Goal: Task Accomplishment & Management: Manage account settings

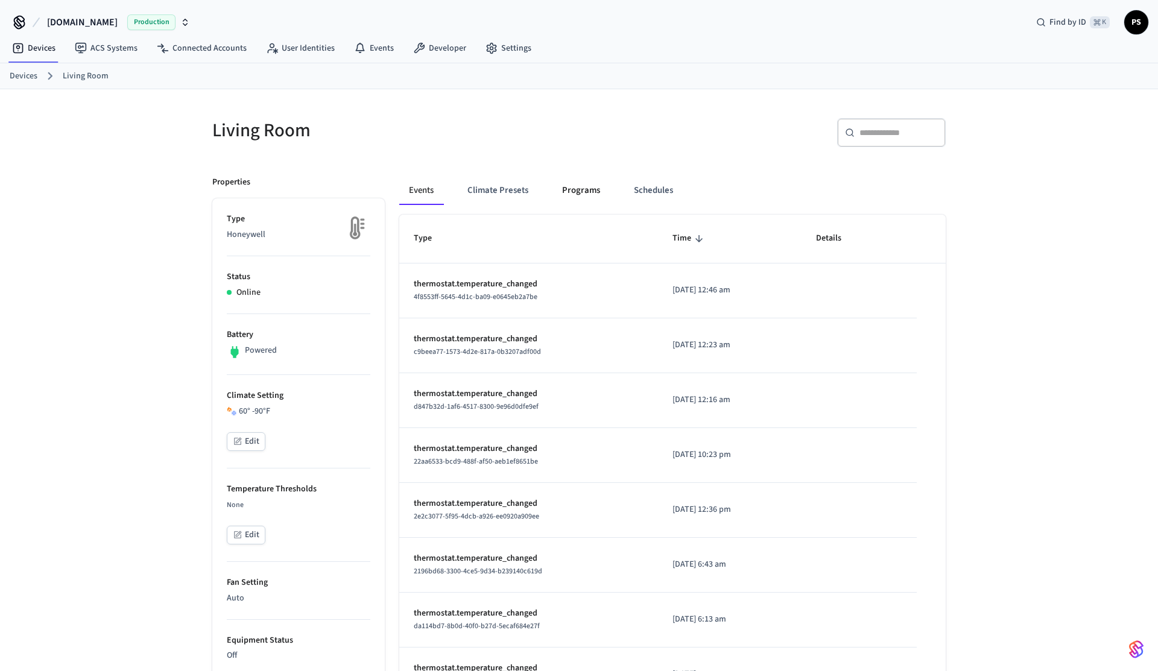
click at [605, 195] on button "Programs" at bounding box center [581, 190] width 57 height 29
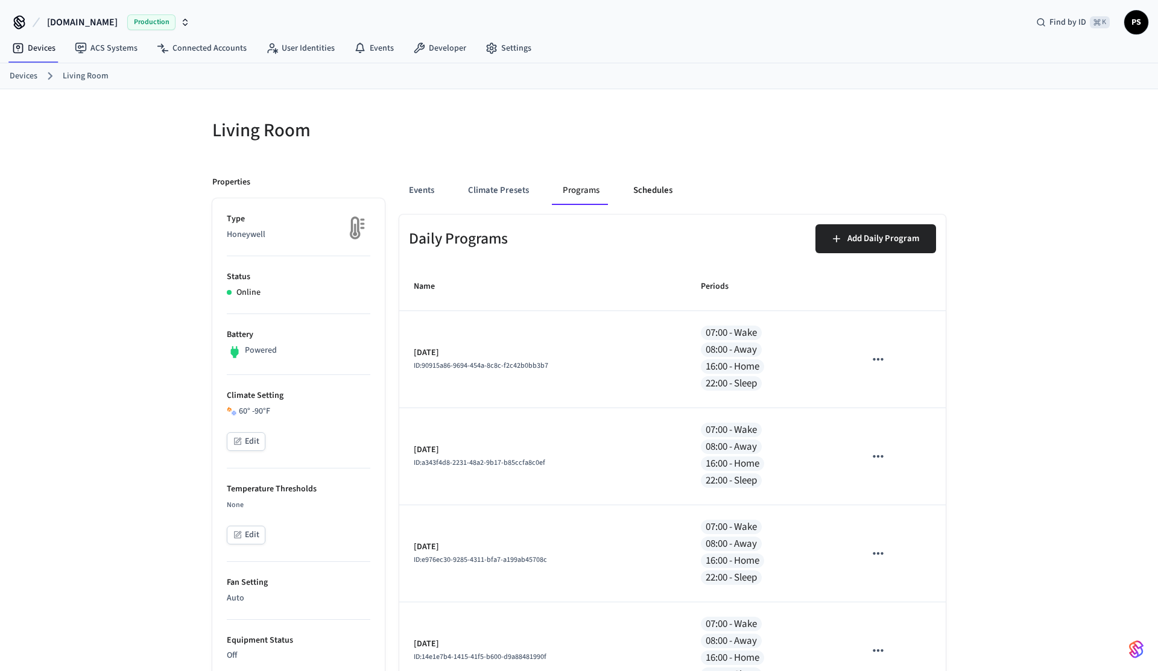
click at [626, 192] on button "Schedules" at bounding box center [653, 190] width 59 height 29
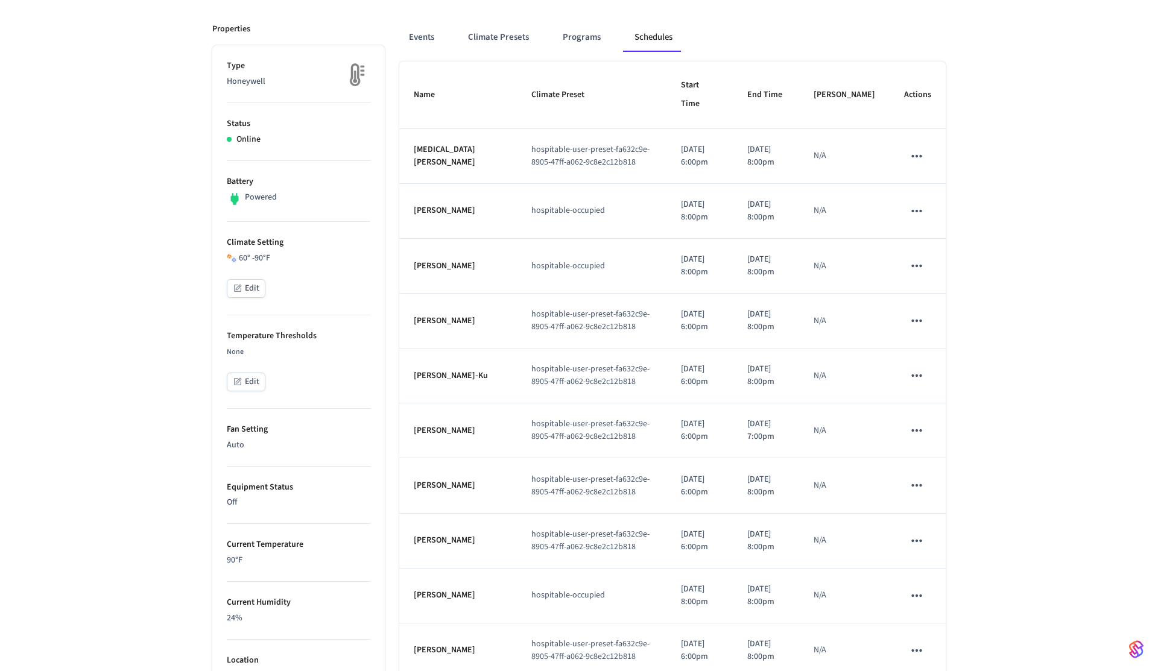
scroll to position [56, 0]
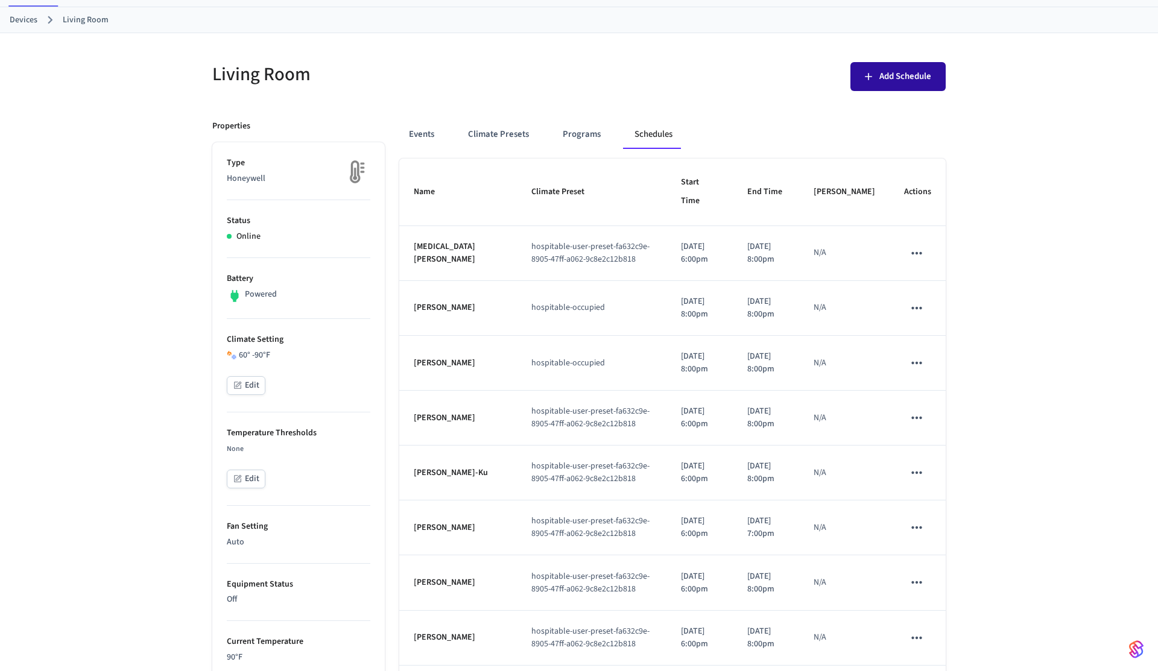
click at [895, 89] on button "Add Schedule" at bounding box center [898, 76] width 95 height 29
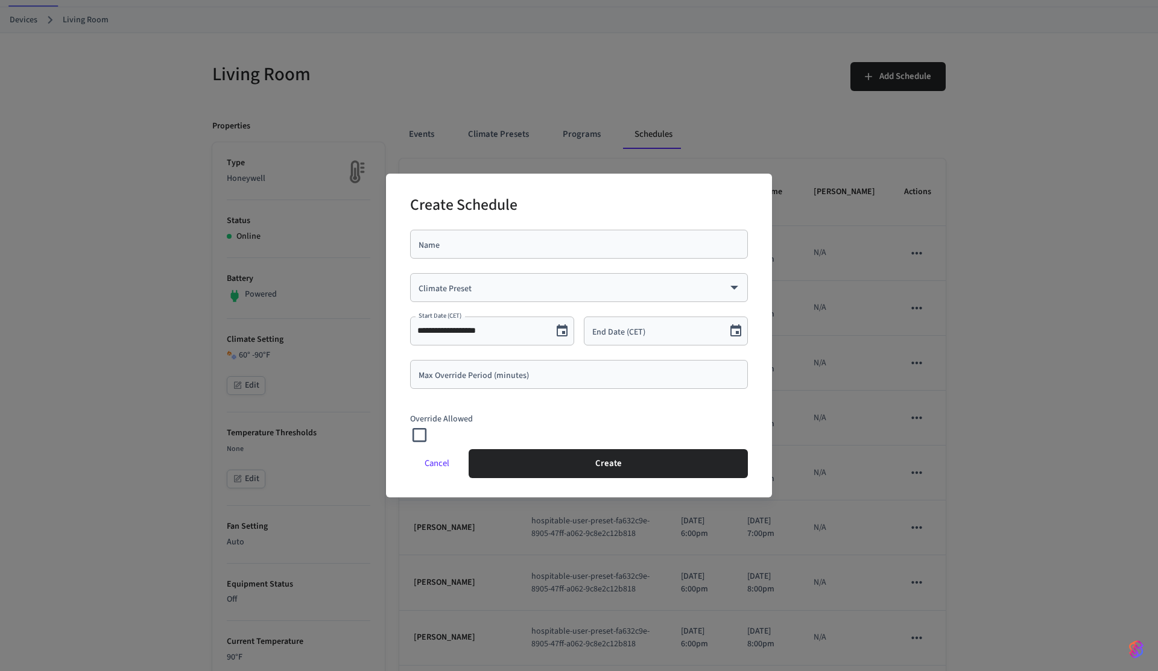
click at [493, 256] on div "Name" at bounding box center [579, 244] width 338 height 29
type input "*"
type input "****"
click at [436, 297] on div "​ Climate Preset" at bounding box center [579, 287] width 338 height 29
click at [498, 287] on body "[DOMAIN_NAME] Production Find by ID ⌘ K PS Devices ACS Systems Connected Accoun…" at bounding box center [579, 503] width 1158 height 1118
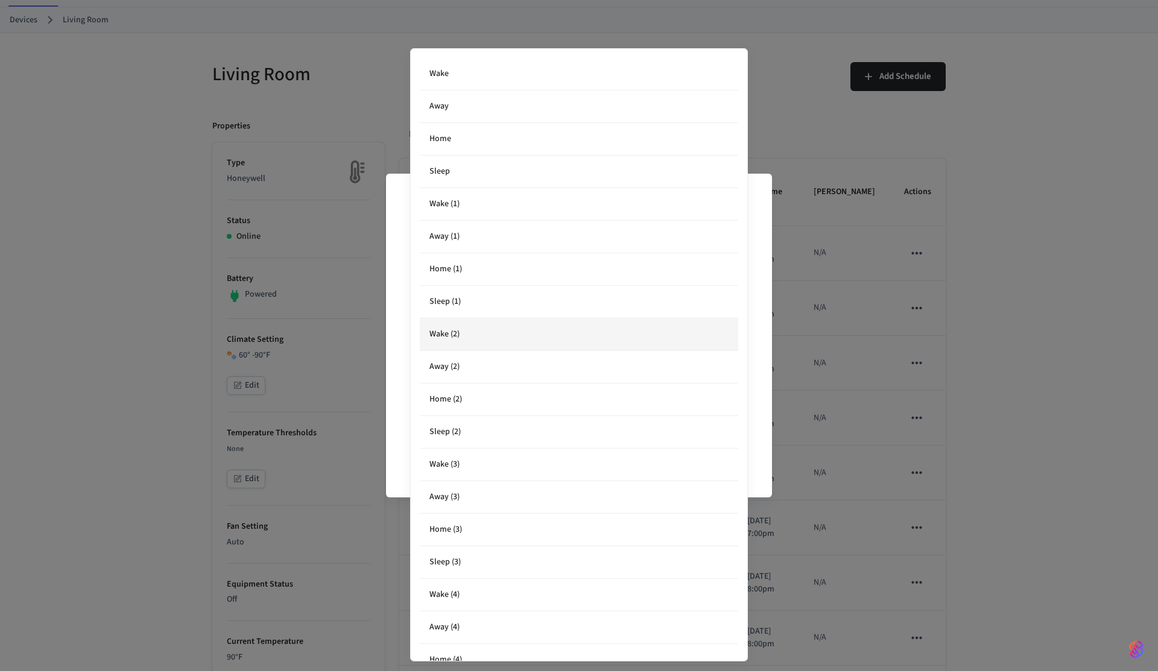
scroll to position [448, 0]
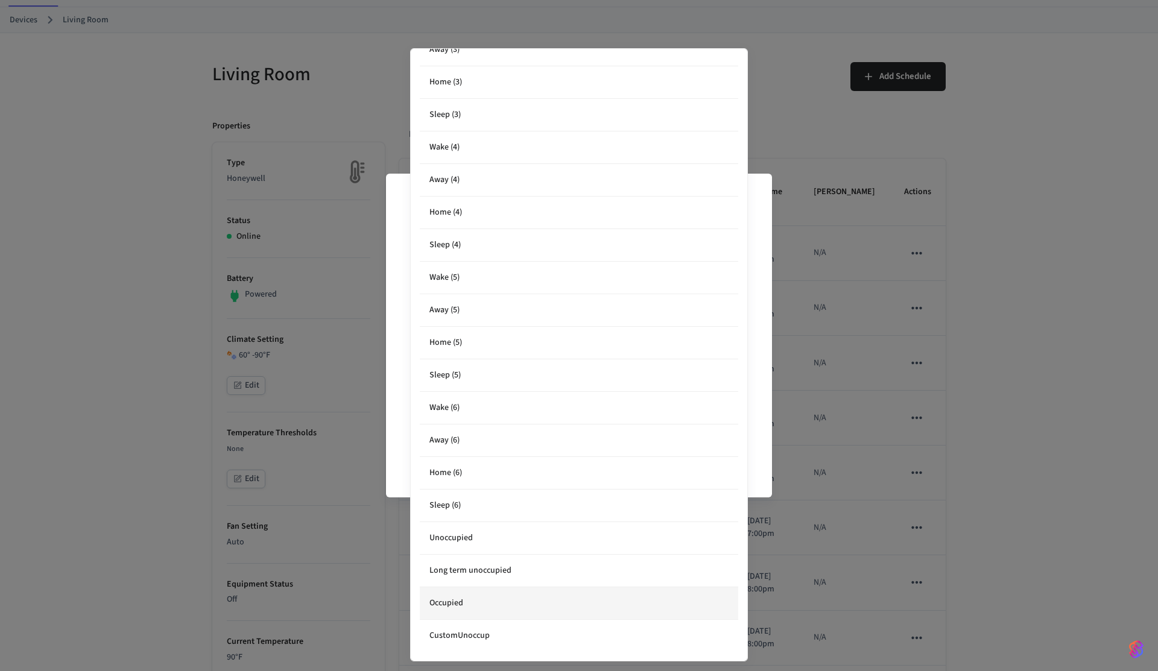
click at [488, 607] on li "Occupied" at bounding box center [579, 604] width 319 height 33
type input "**********"
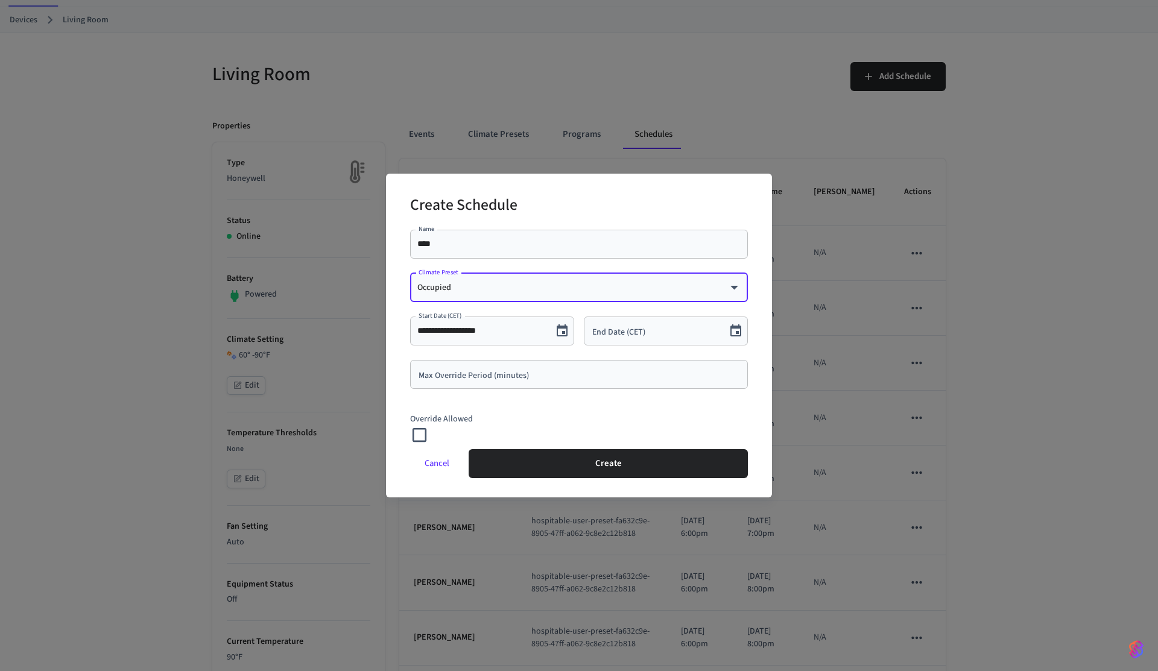
click at [744, 329] on button "Choose date" at bounding box center [736, 331] width 24 height 24
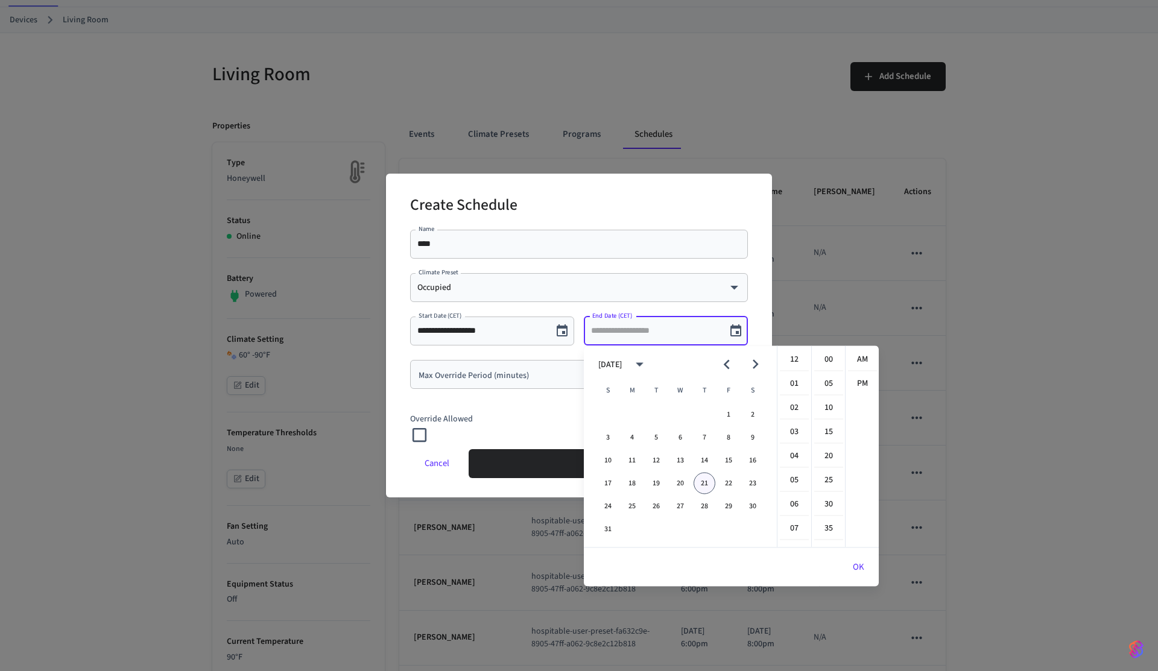
click at [702, 485] on button "21" at bounding box center [705, 484] width 22 height 22
click at [796, 497] on li "11" at bounding box center [794, 492] width 29 height 22
click at [834, 457] on li "20" at bounding box center [828, 456] width 29 height 23
type input "**********"
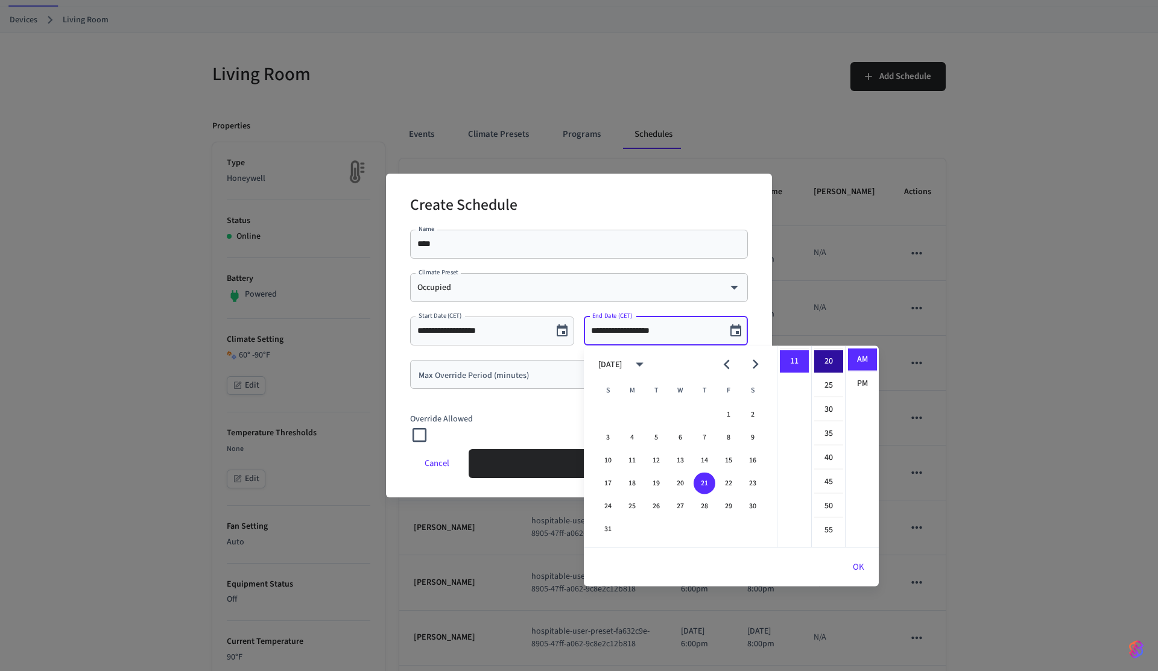
scroll to position [97, 0]
click at [864, 570] on button "OK" at bounding box center [858, 567] width 40 height 29
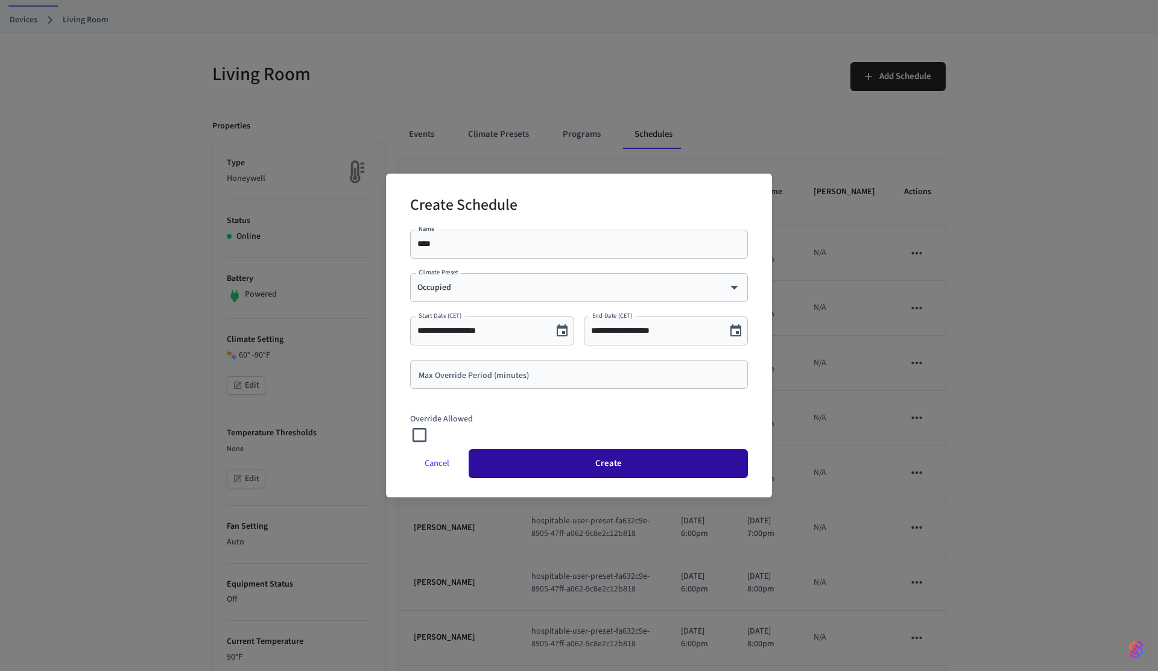
click at [584, 465] on button "Create" at bounding box center [608, 463] width 279 height 29
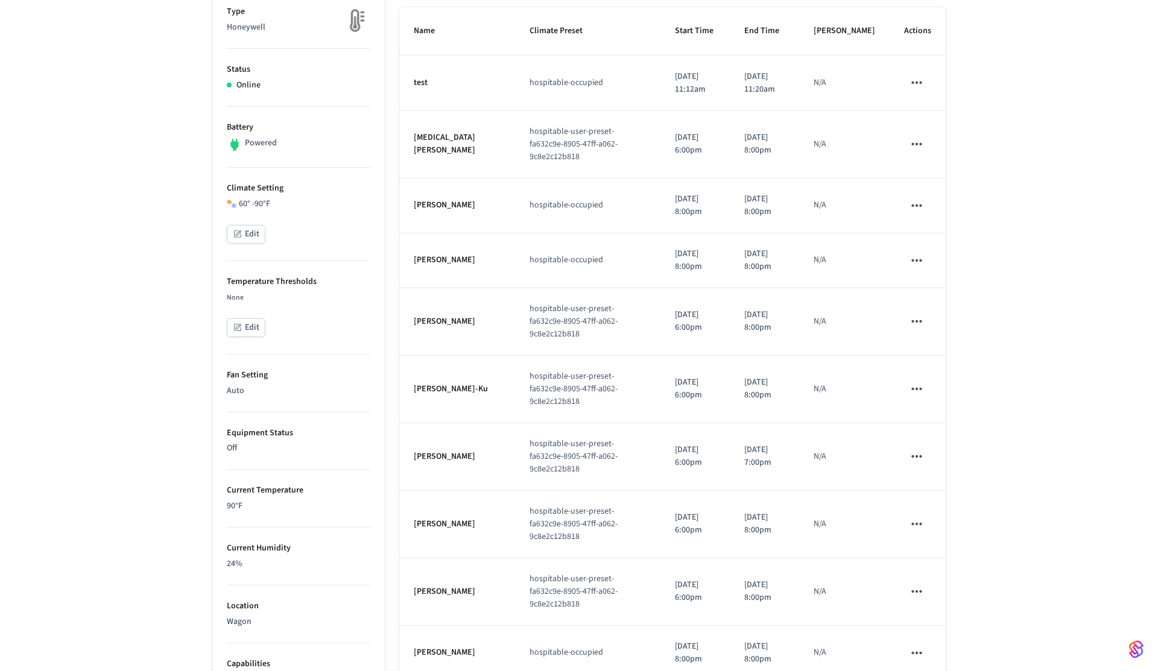
scroll to position [0, 0]
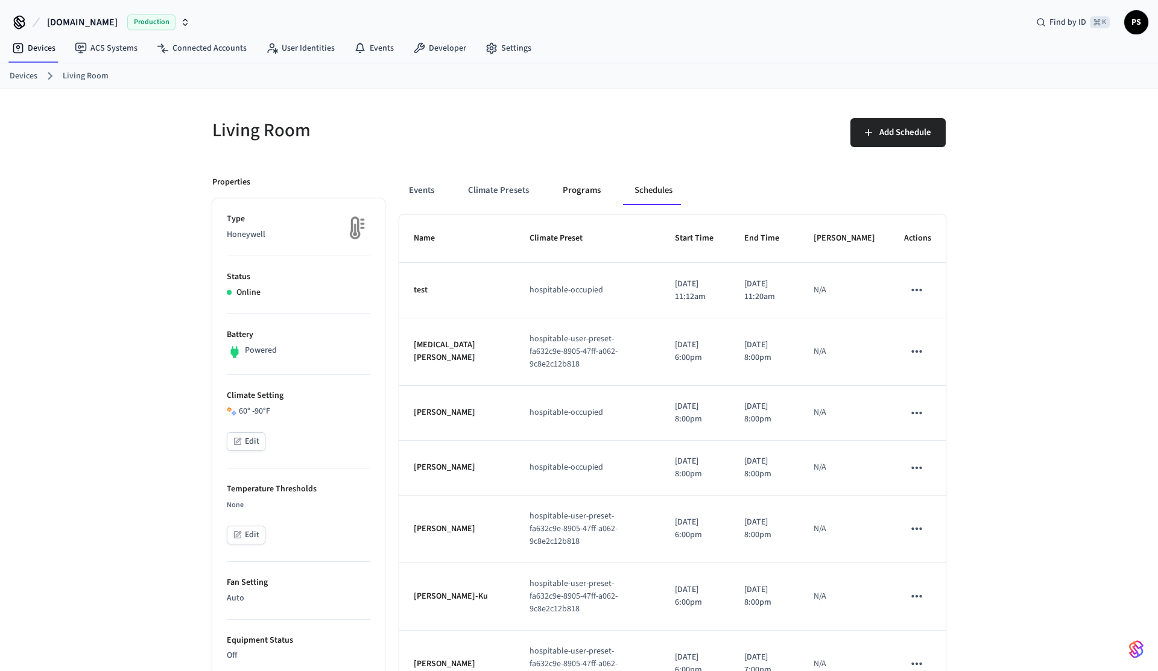
click at [576, 192] on button "Programs" at bounding box center [581, 190] width 57 height 29
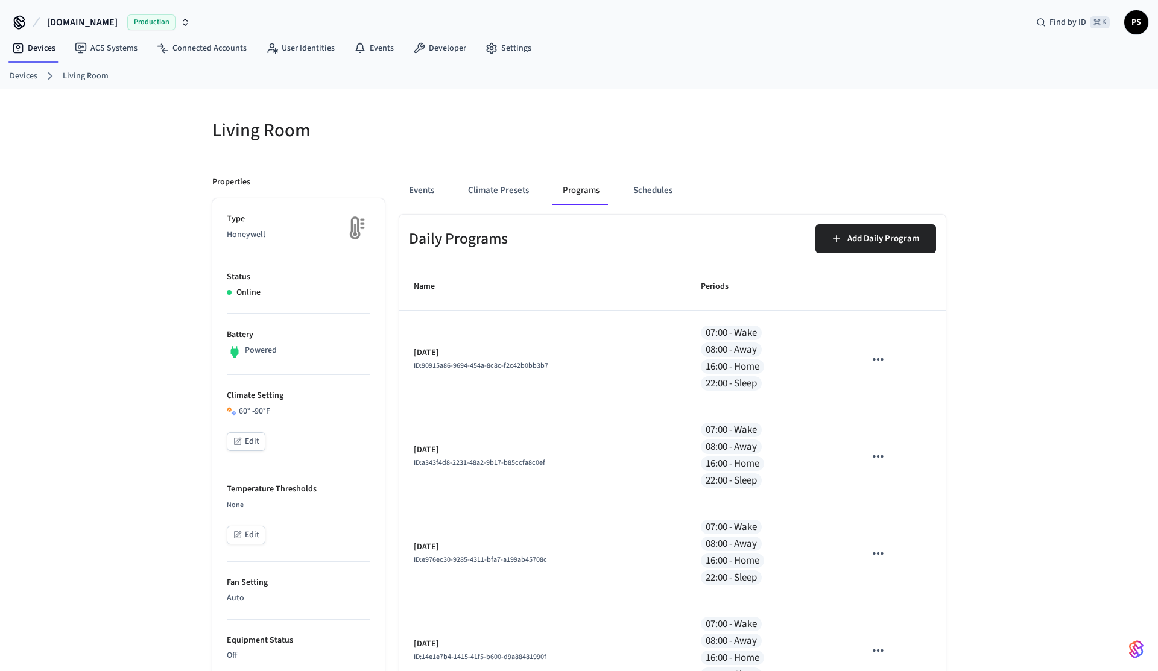
click at [513, 205] on div "Events Climate Presets Programs Schedules" at bounding box center [672, 195] width 547 height 39
click at [508, 194] on button "Climate Presets" at bounding box center [498, 190] width 80 height 29
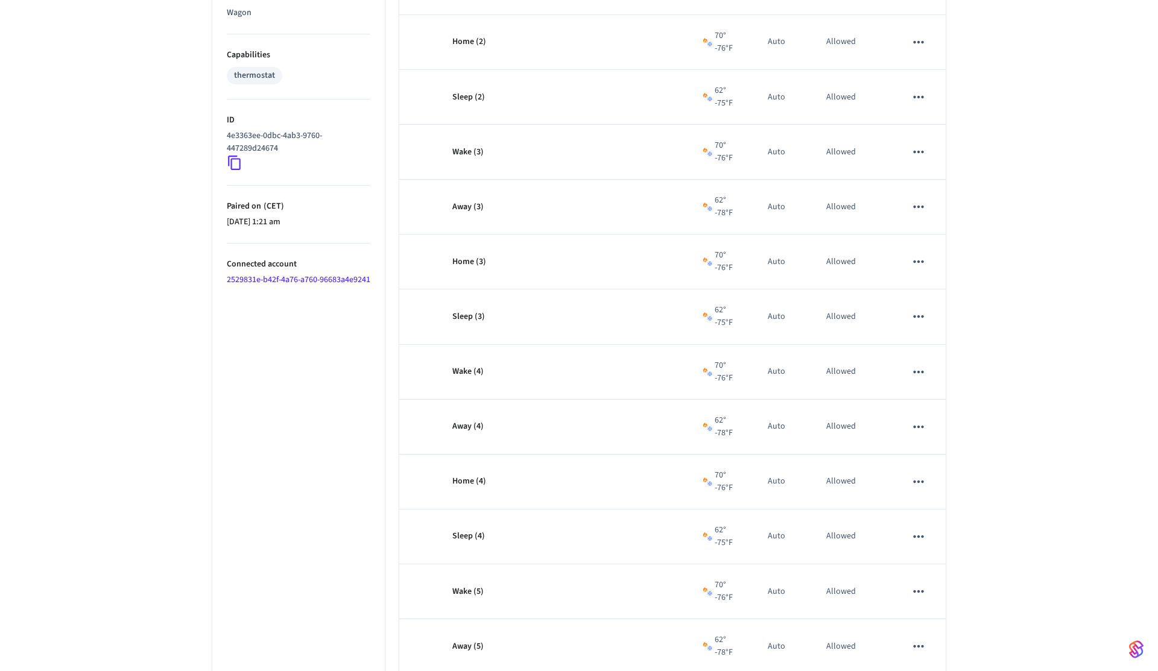
scroll to position [1382, 0]
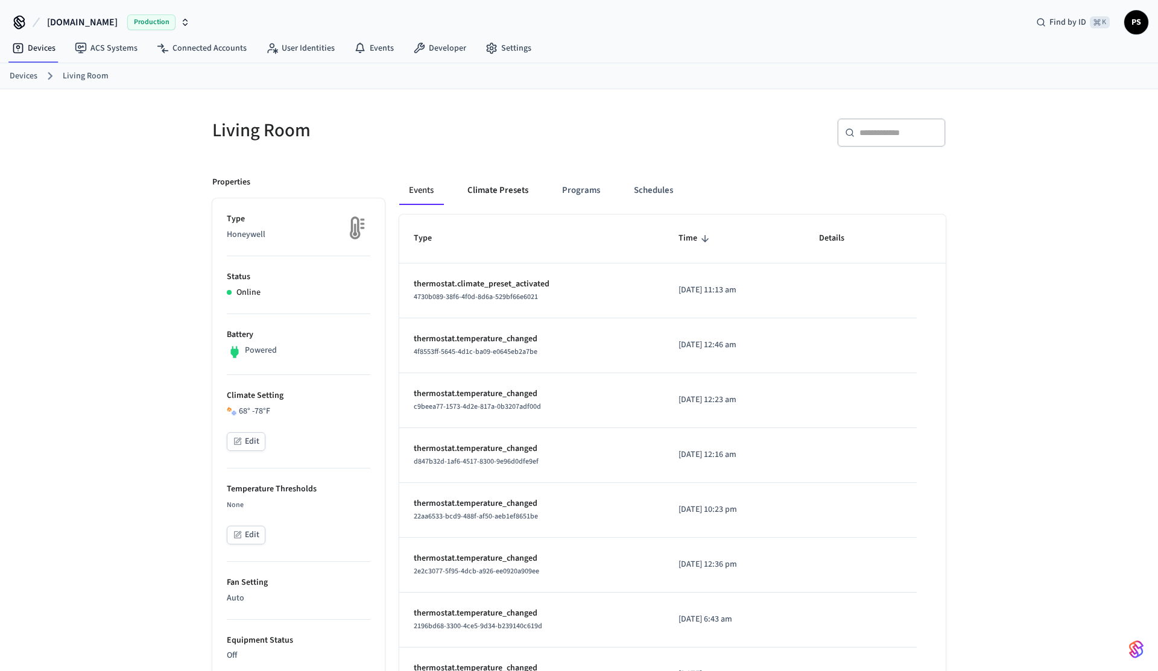
click at [493, 195] on button "Climate Presets" at bounding box center [498, 190] width 80 height 29
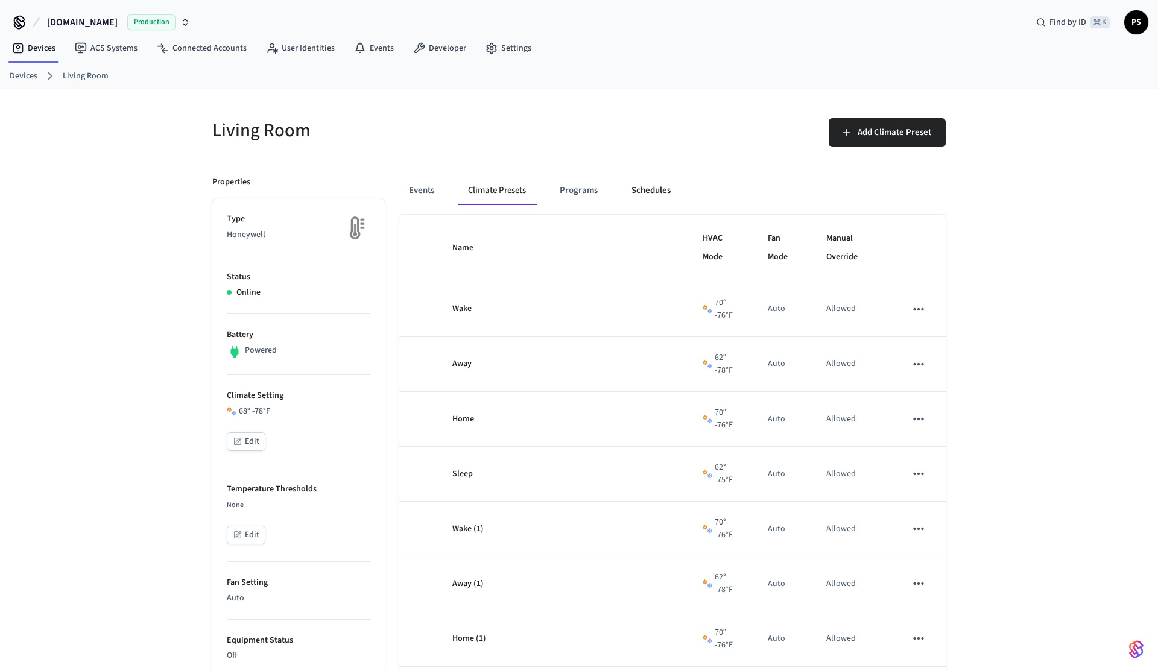
click at [643, 184] on button "Schedules" at bounding box center [651, 190] width 59 height 29
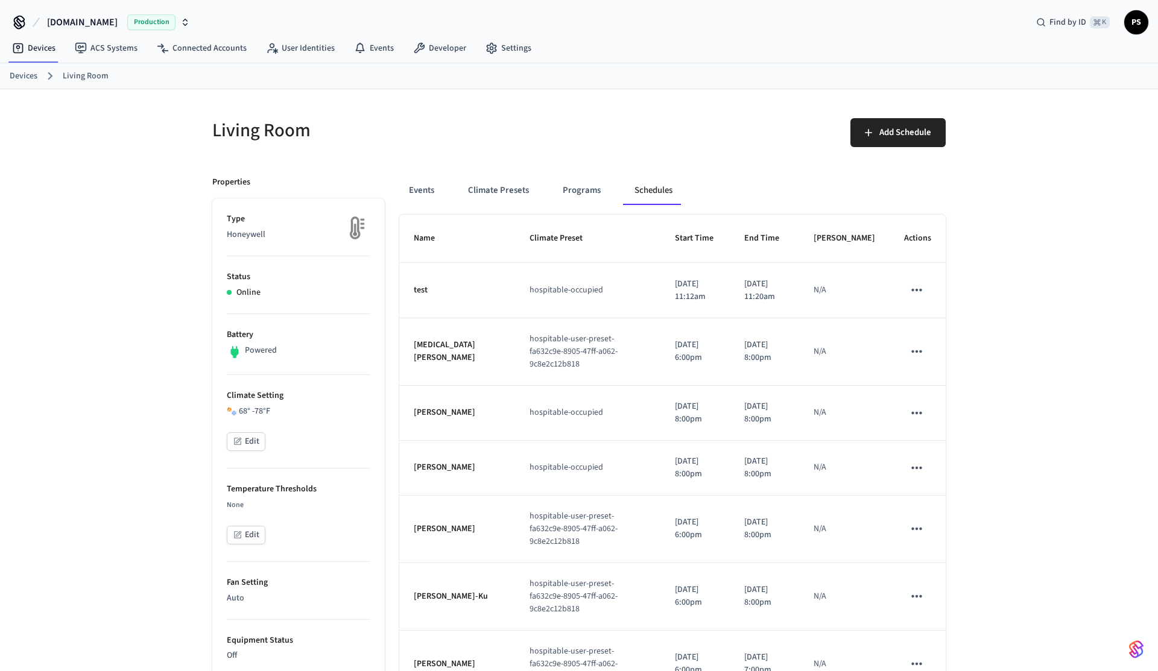
click at [767, 303] on p "[DATE] 11:20am" at bounding box center [764, 290] width 40 height 25
click at [612, 99] on div "Living Room Add Schedule Properties Type Honeywell Status Online Battery Powere…" at bounding box center [579, 617] width 772 height 1057
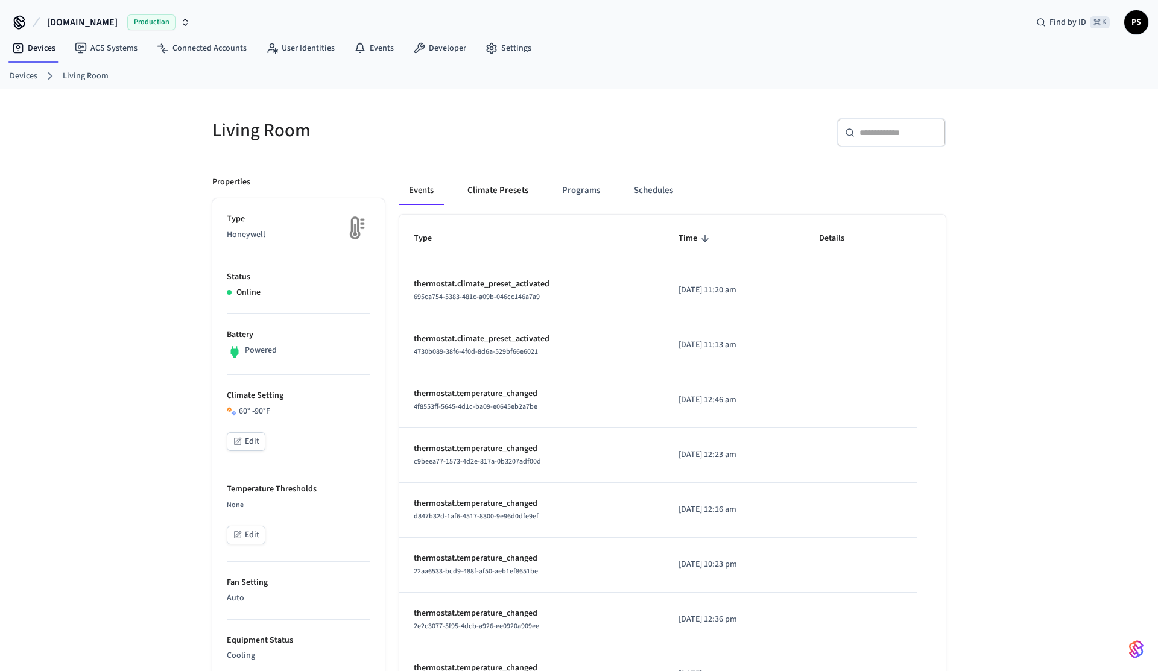
click at [494, 194] on button "Climate Presets" at bounding box center [498, 190] width 80 height 29
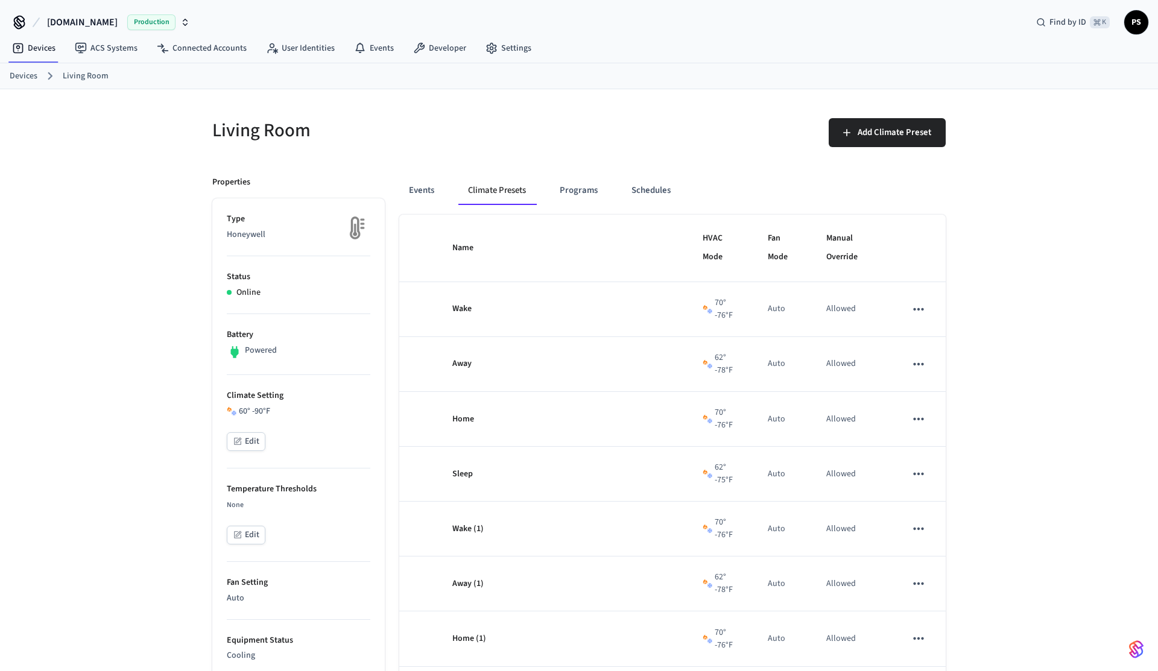
click at [550, 191] on div "Events Climate Presets Programs Schedules" at bounding box center [672, 190] width 547 height 29
click at [579, 188] on button "Programs" at bounding box center [578, 190] width 57 height 29
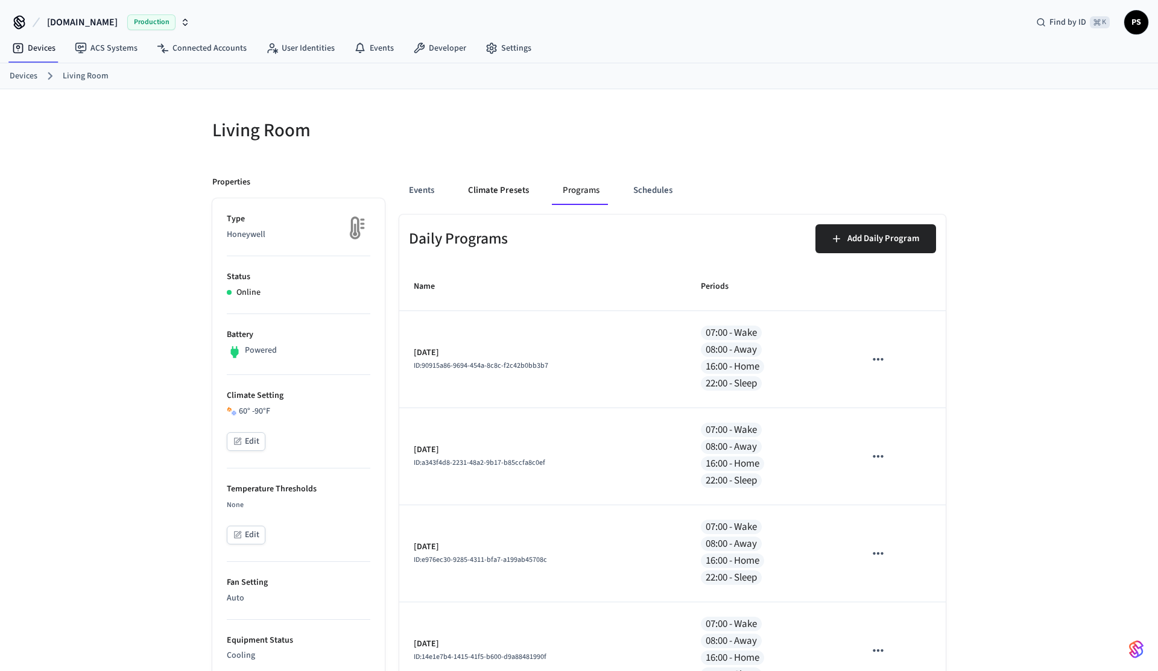
click at [489, 192] on button "Climate Presets" at bounding box center [498, 190] width 80 height 29
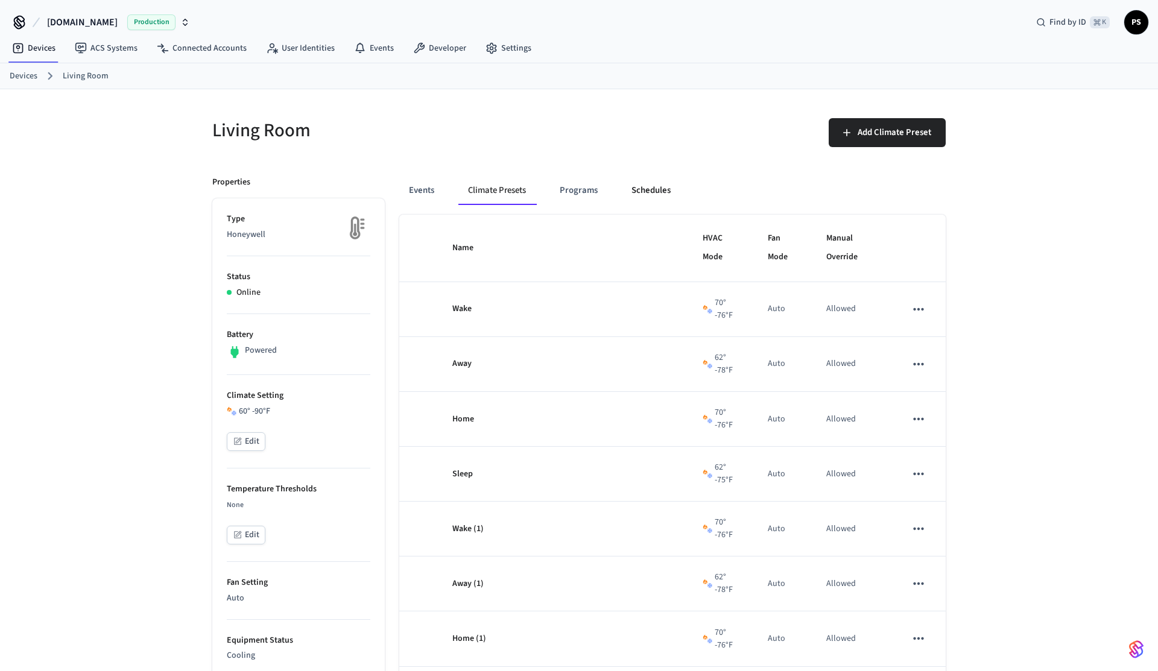
click at [651, 185] on button "Schedules" at bounding box center [651, 190] width 59 height 29
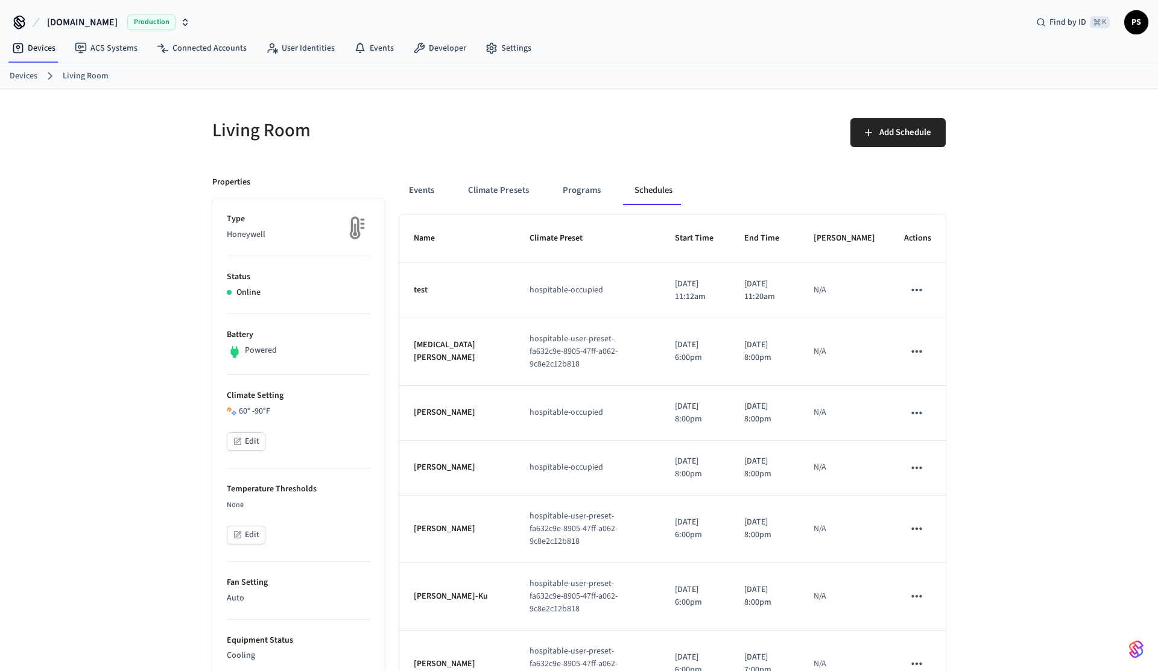
click at [918, 303] on button "schedules table" at bounding box center [916, 289] width 25 height 25
click at [949, 391] on li "Delete" at bounding box center [945, 380] width 62 height 32
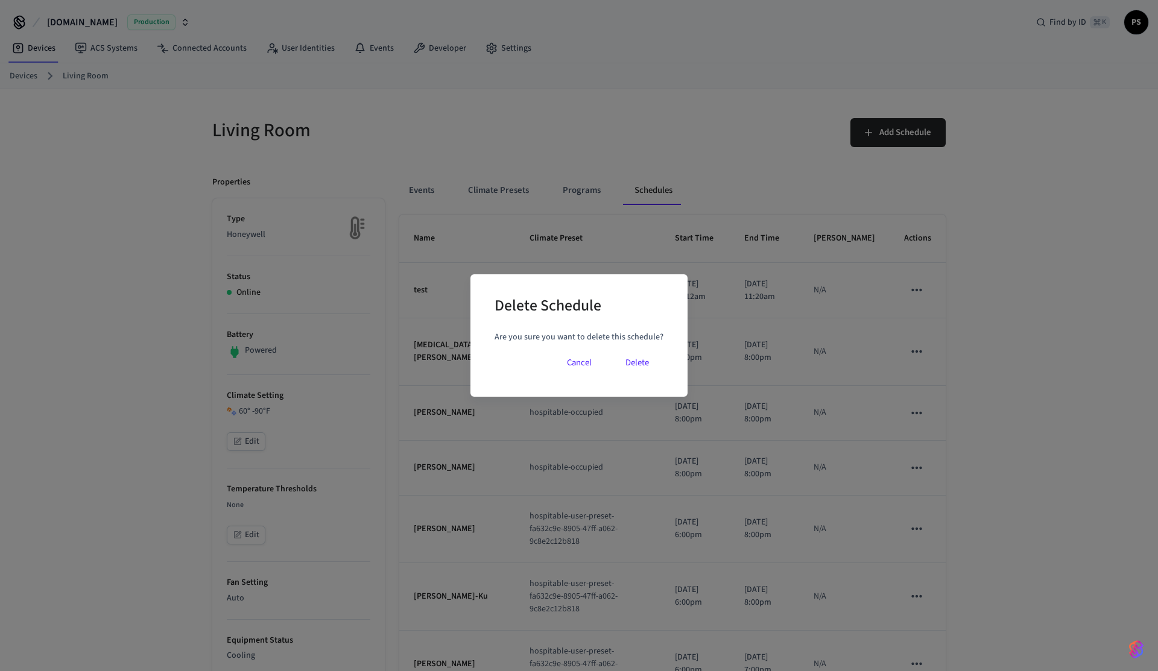
click at [644, 367] on button "Delete" at bounding box center [637, 363] width 52 height 29
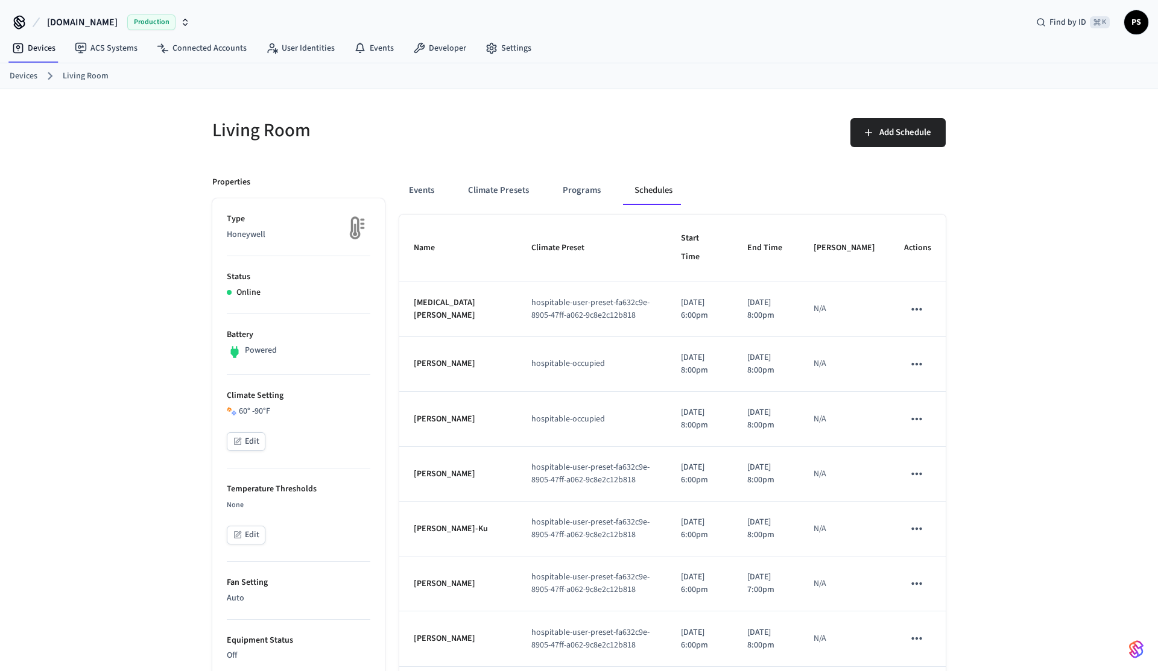
click at [155, 235] on div "Living Room Add Schedule Properties Type Honeywell Status Online Battery Powere…" at bounding box center [579, 603] width 1158 height 1029
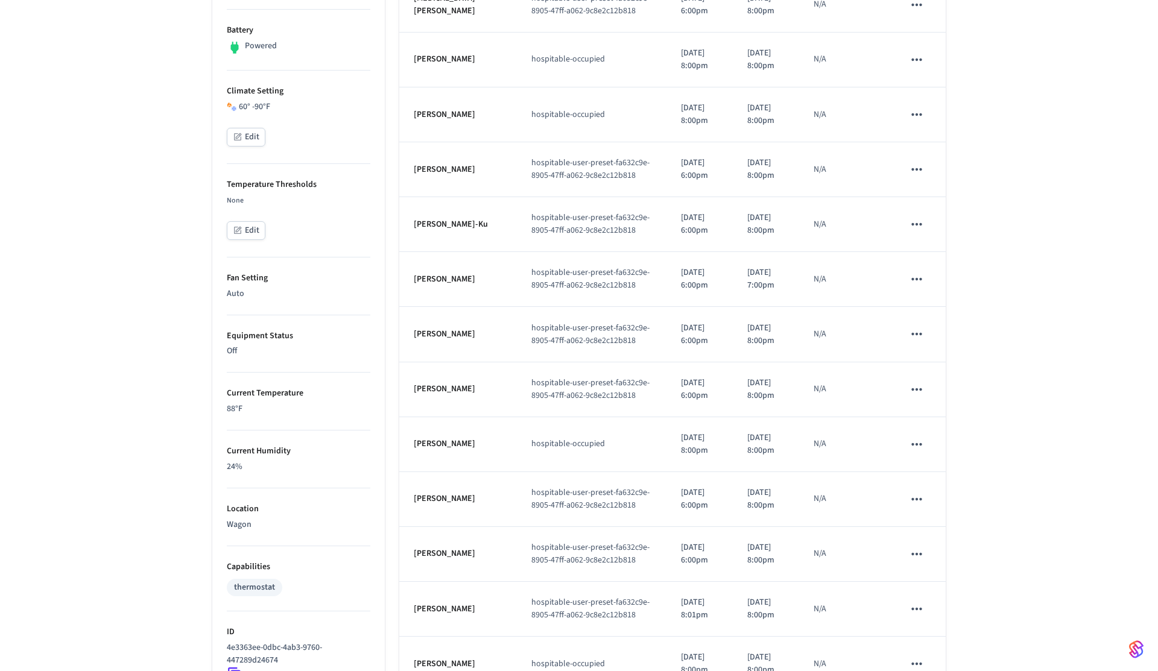
scroll to position [459, 0]
